Goal: Information Seeking & Learning: Understand process/instructions

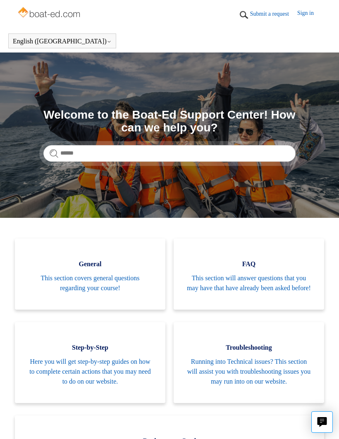
click at [258, 288] on span "This section will answer questions that you may have that have already been ask…" at bounding box center [249, 283] width 126 height 20
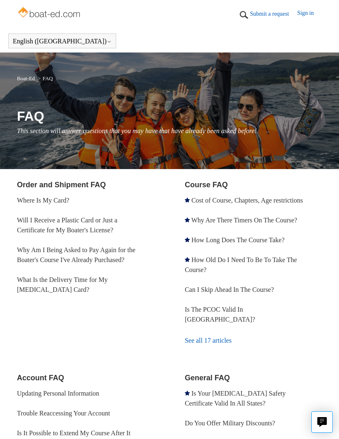
click at [94, 282] on link "What Is the Delivery Time for My [MEDICAL_DATA] Card?" at bounding box center [62, 284] width 91 height 17
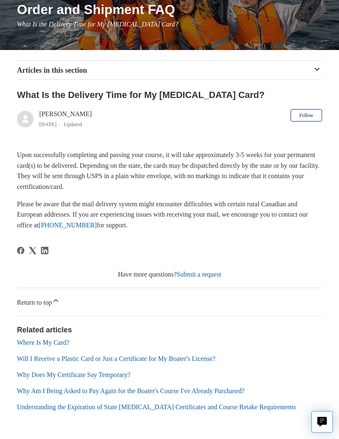
scroll to position [107, 0]
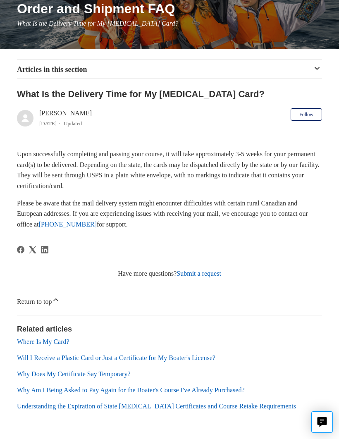
click at [202, 273] on link "Submit a request" at bounding box center [199, 273] width 45 height 7
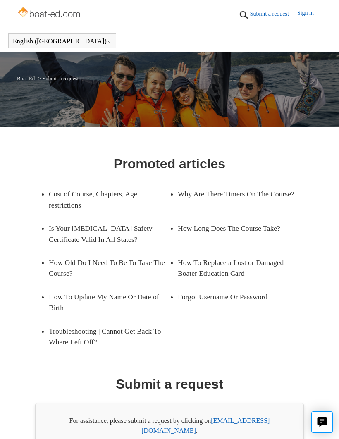
click at [119, 299] on link "How To Update My Name Or Date of Birth" at bounding box center [109, 302] width 121 height 34
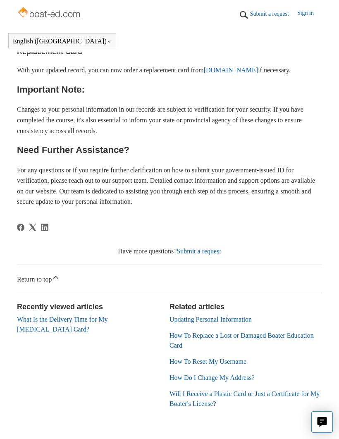
scroll to position [520, 0]
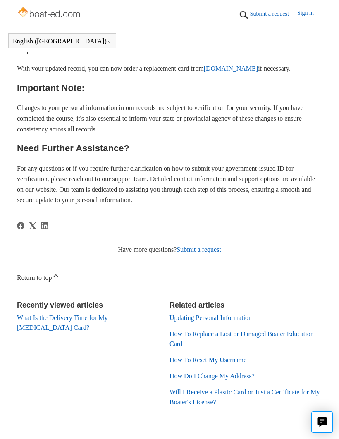
click at [234, 379] on link "How Do I Change My Address?" at bounding box center [211, 375] width 85 height 7
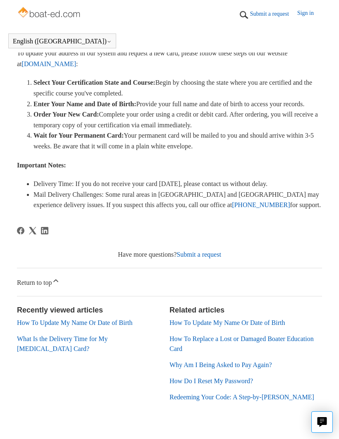
scroll to position [186, 0]
